Goal: Task Accomplishment & Management: Manage account settings

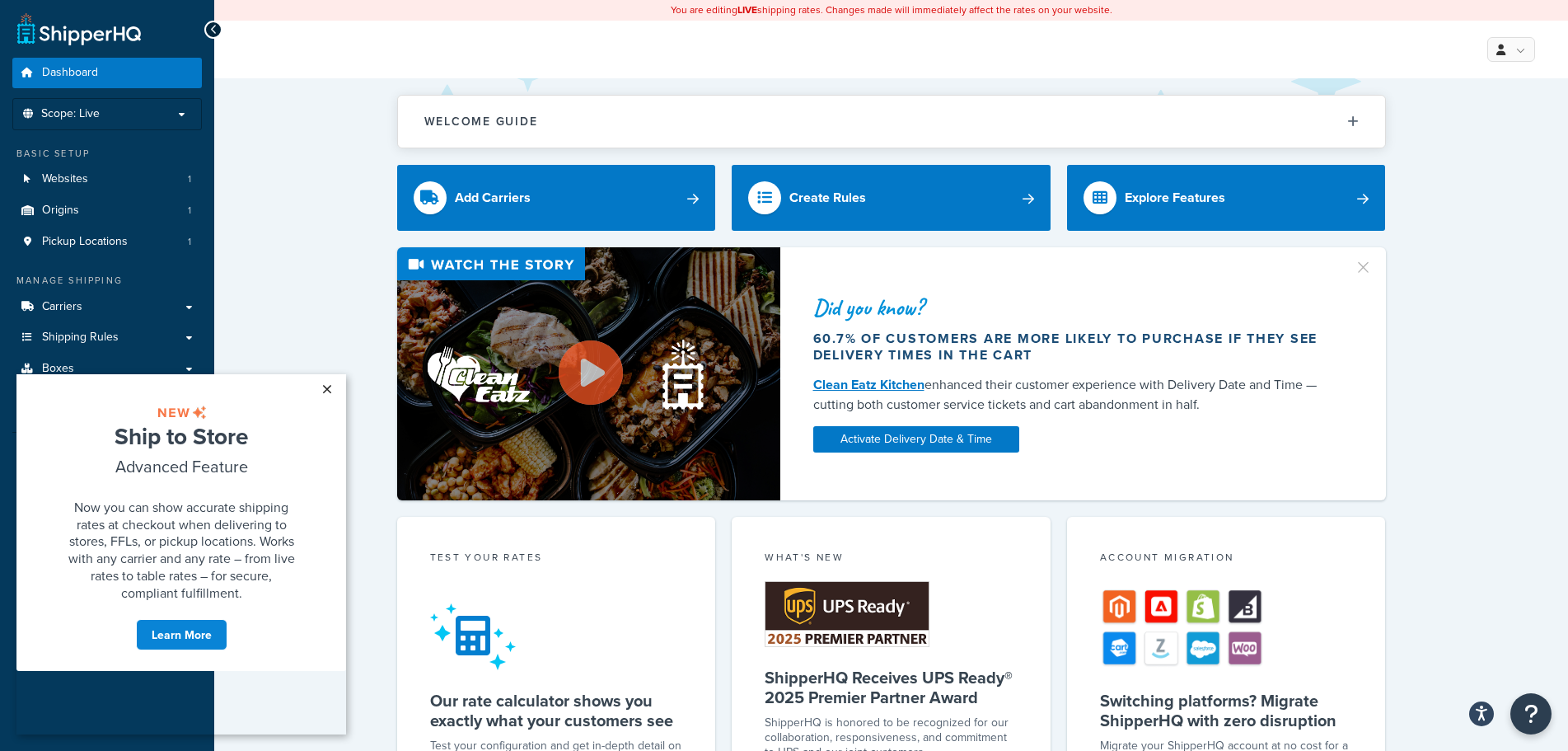
click at [327, 388] on link "×" at bounding box center [327, 389] width 29 height 30
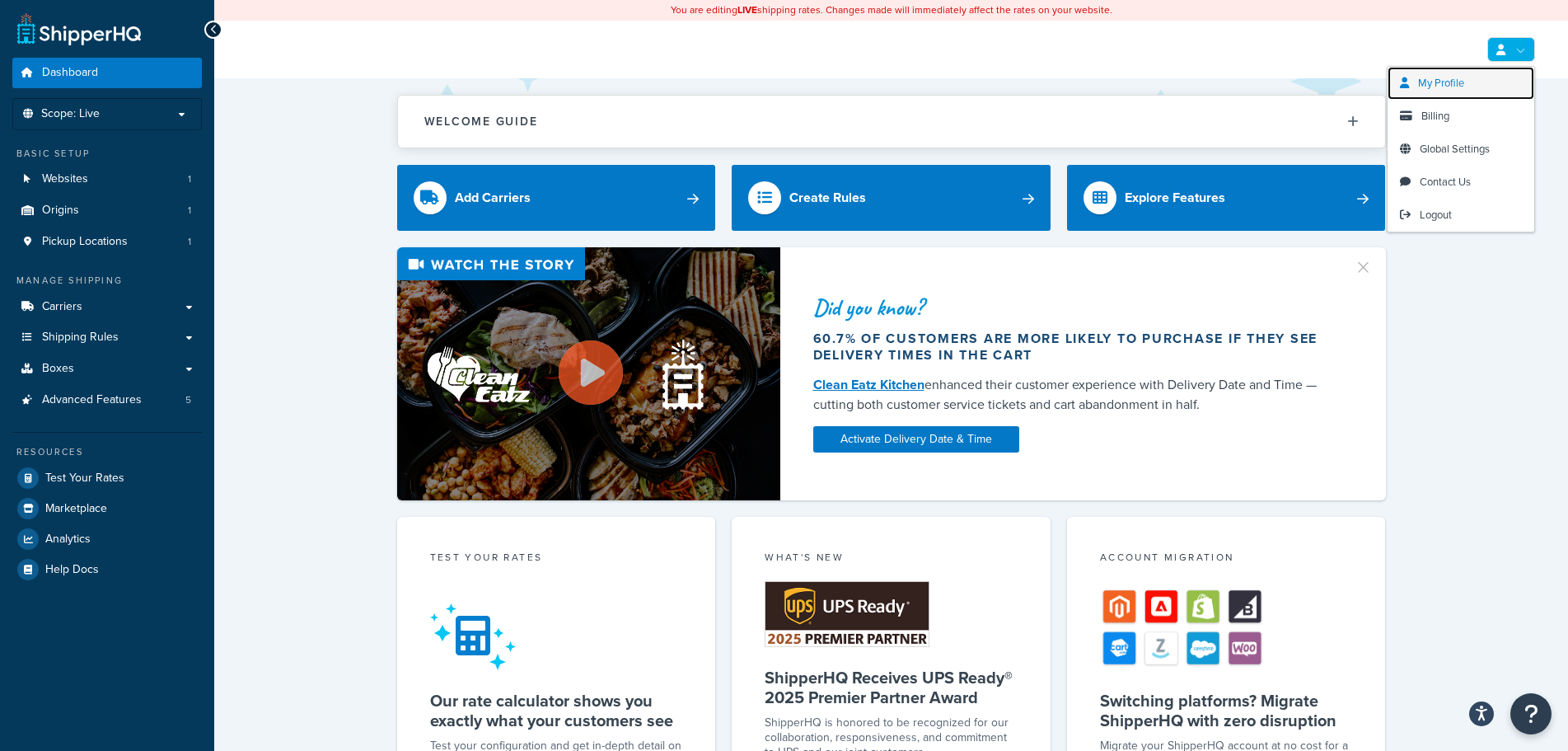
click at [1448, 88] on span "My Profile" at bounding box center [1441, 83] width 46 height 16
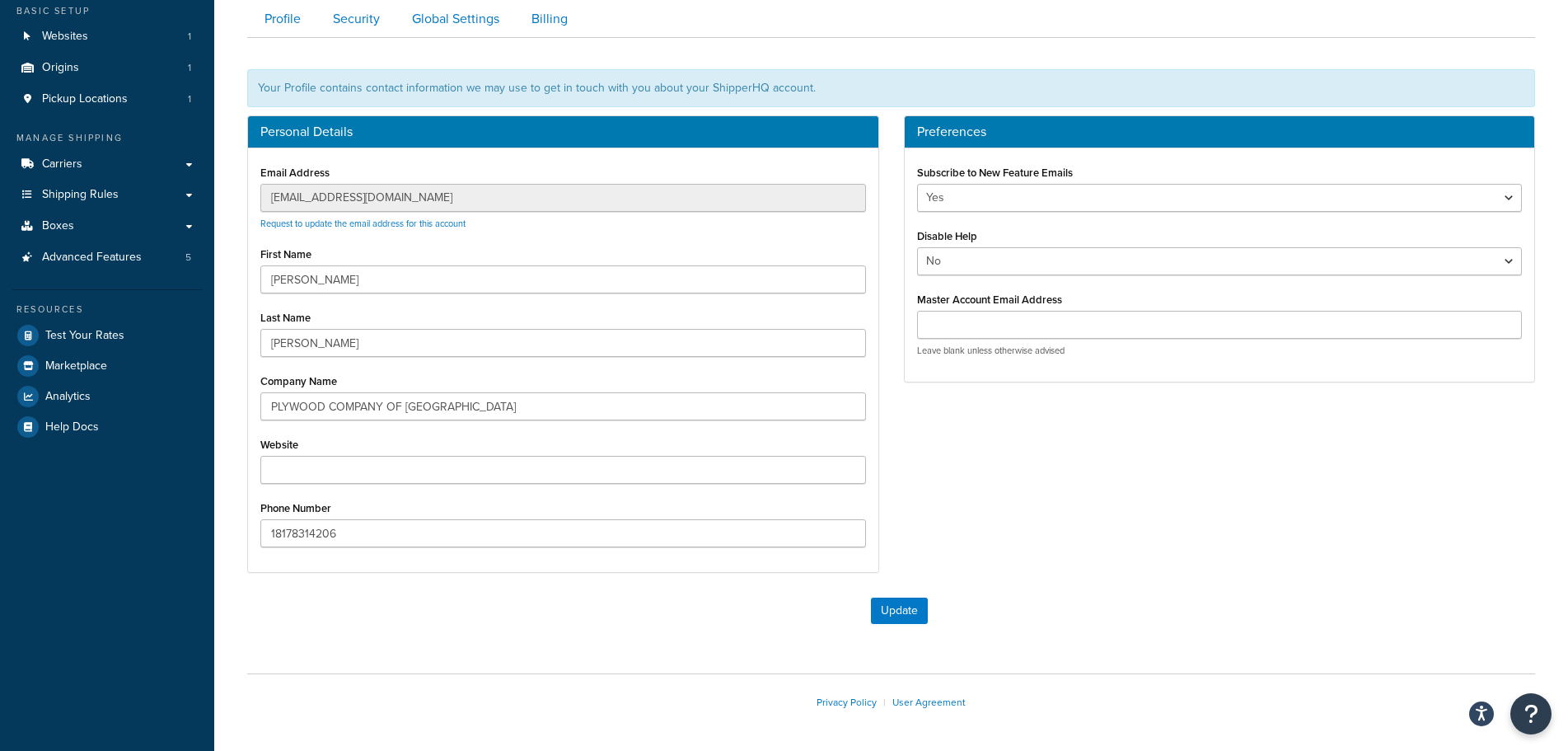
scroll to position [40, 0]
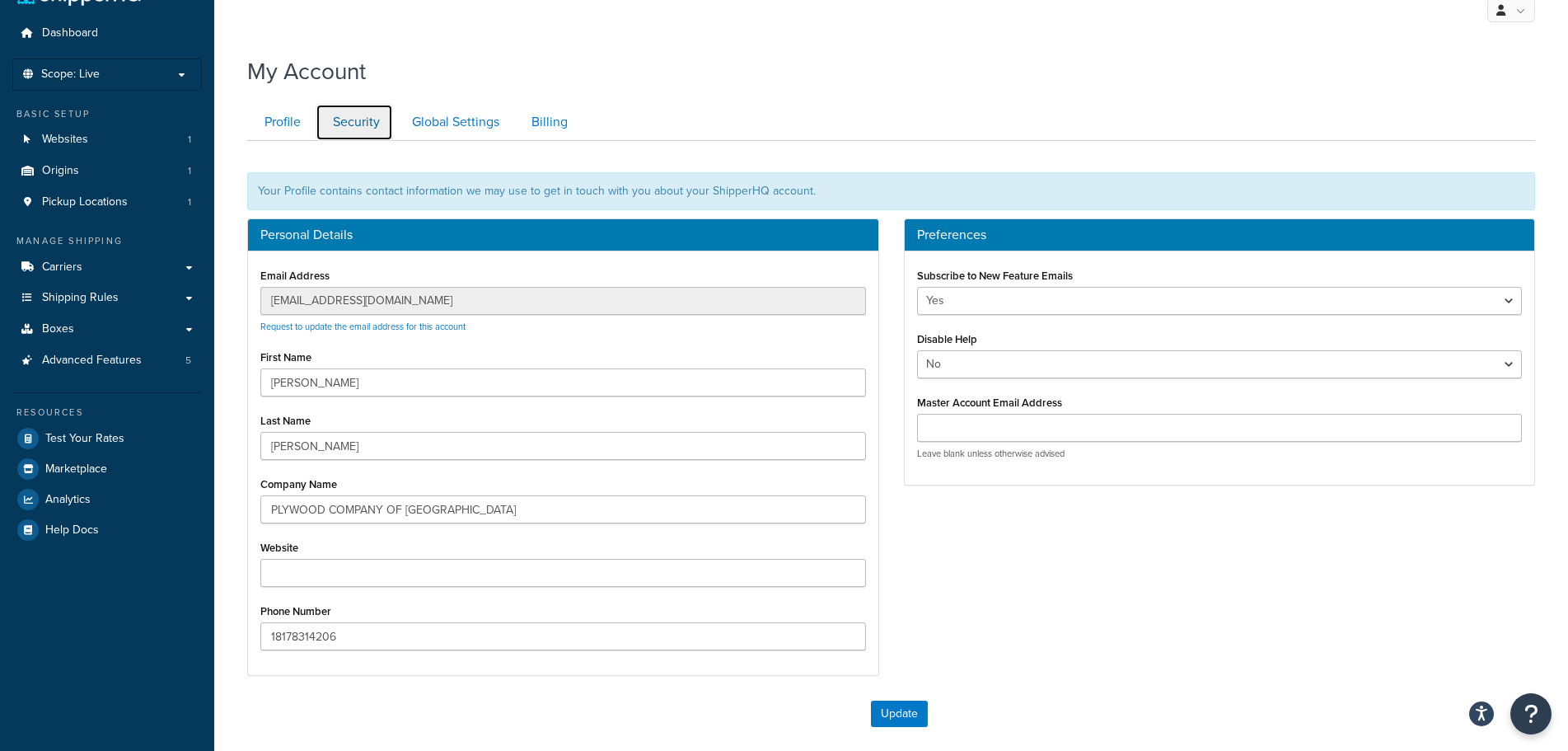
click at [353, 131] on link "Security" at bounding box center [355, 122] width 78 height 37
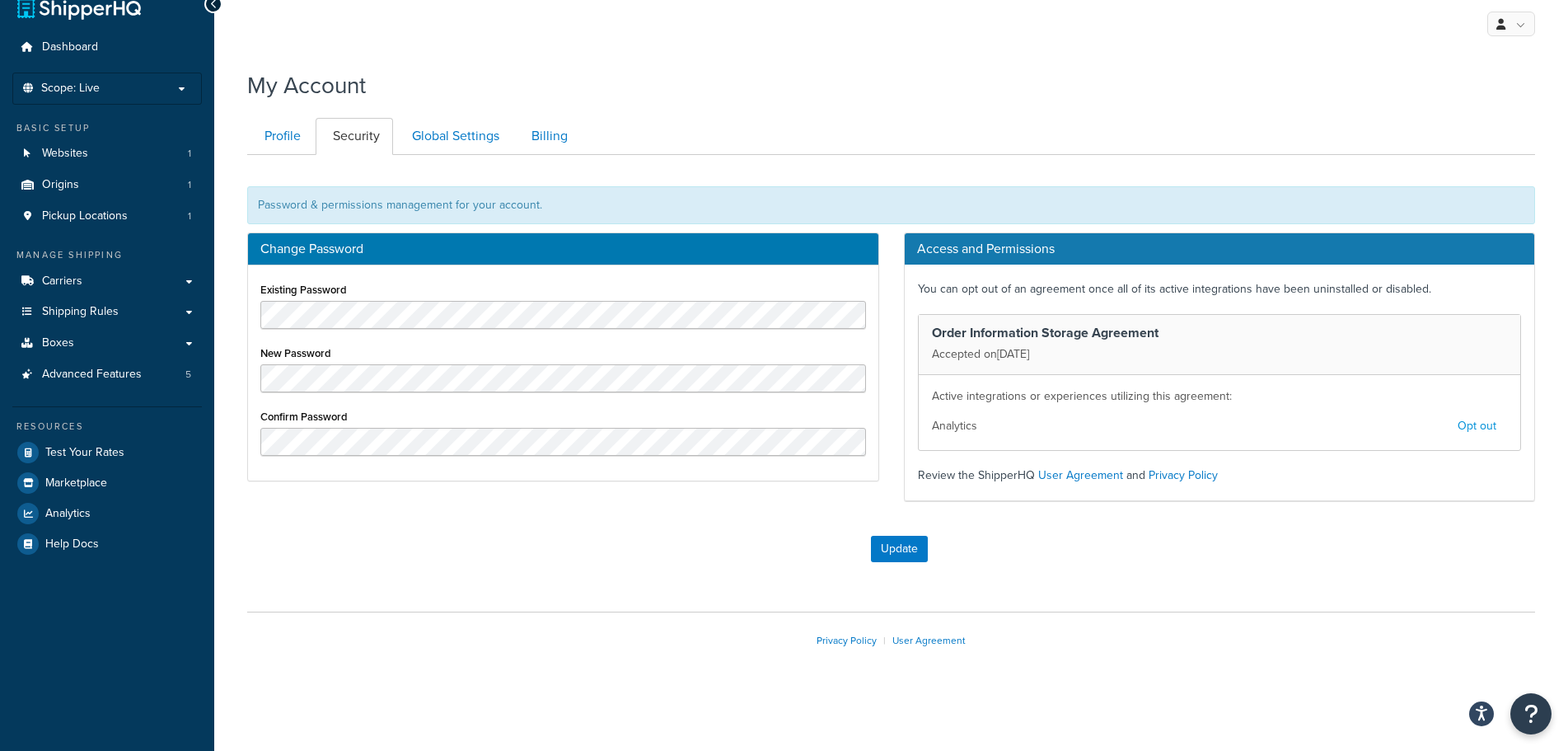
scroll to position [25, 0]
click at [563, 136] on link "Billing" at bounding box center [547, 137] width 67 height 37
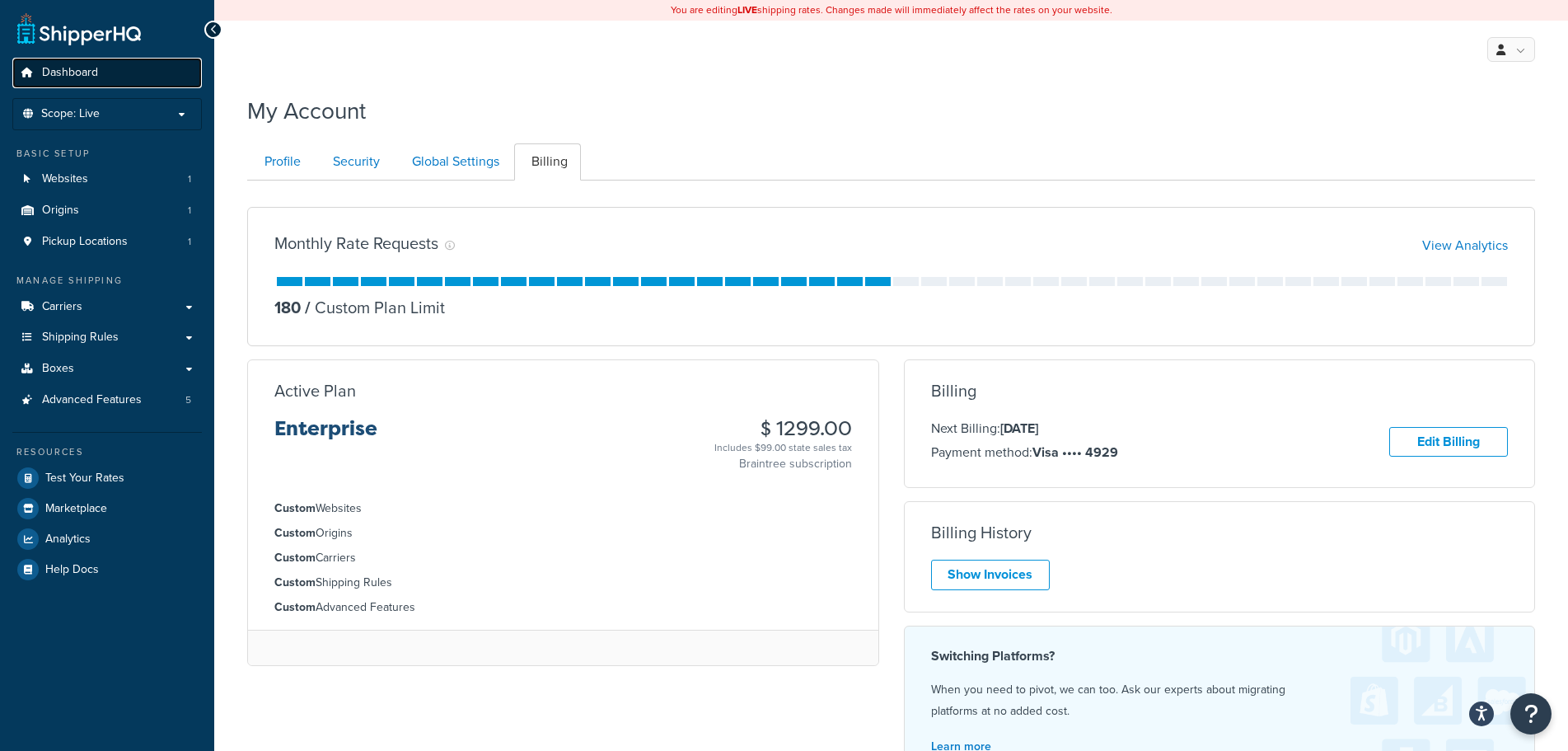
click at [95, 66] on span "Dashboard" at bounding box center [70, 73] width 56 height 14
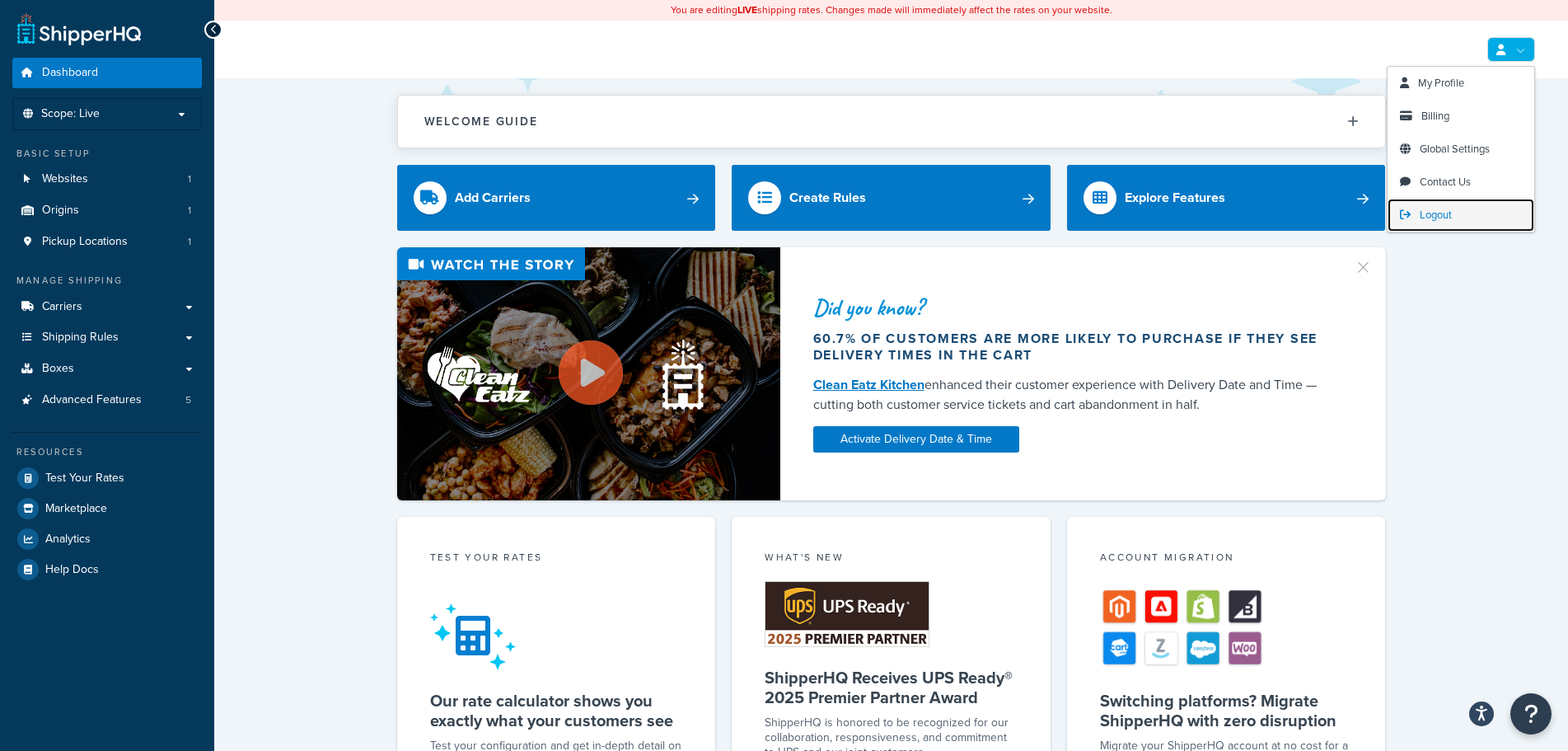
click at [1424, 218] on span "Logout" at bounding box center [1436, 215] width 32 height 16
